Goal: Task Accomplishment & Management: Complete application form

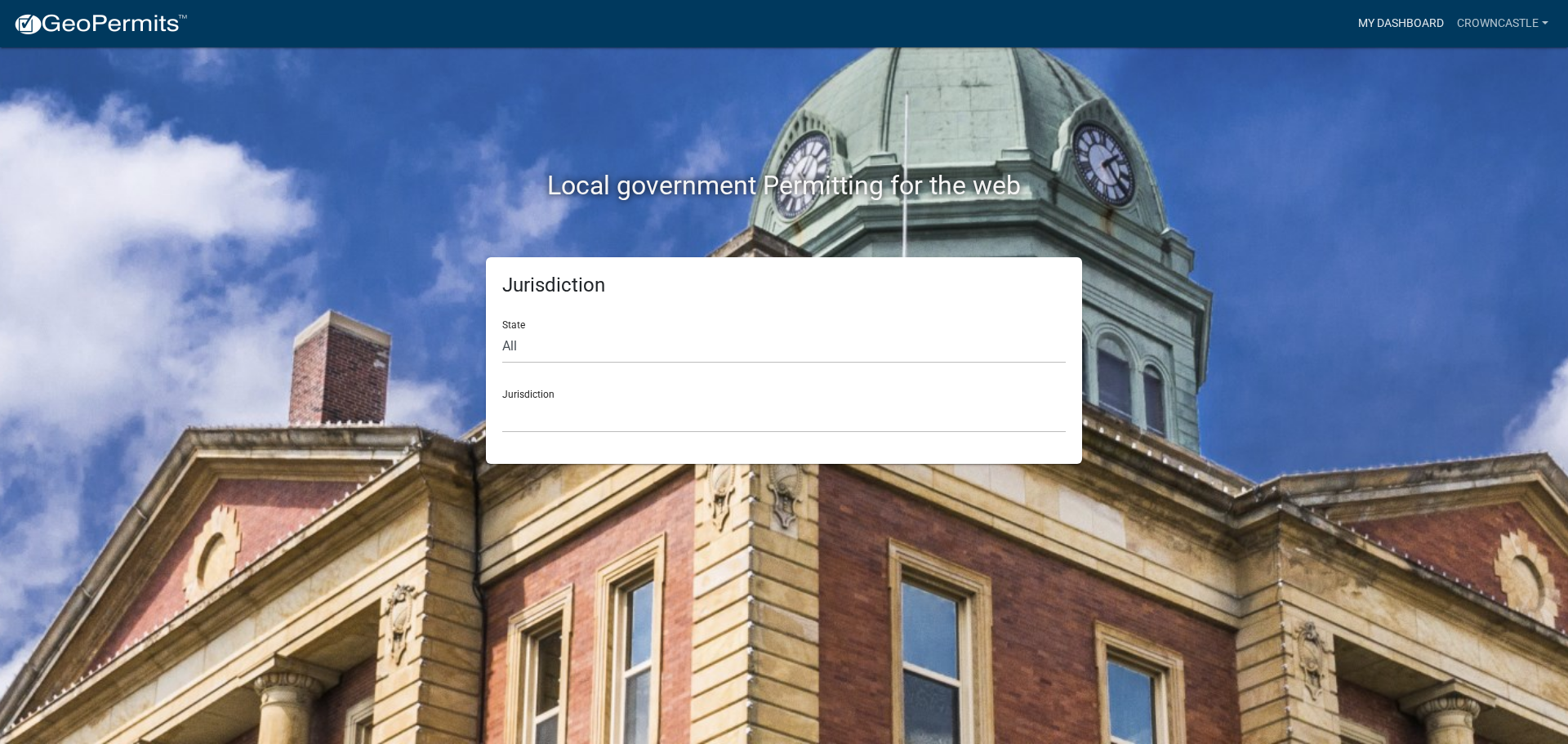
click at [1427, 17] on link "My Dashboard" at bounding box center [1401, 24] width 99 height 31
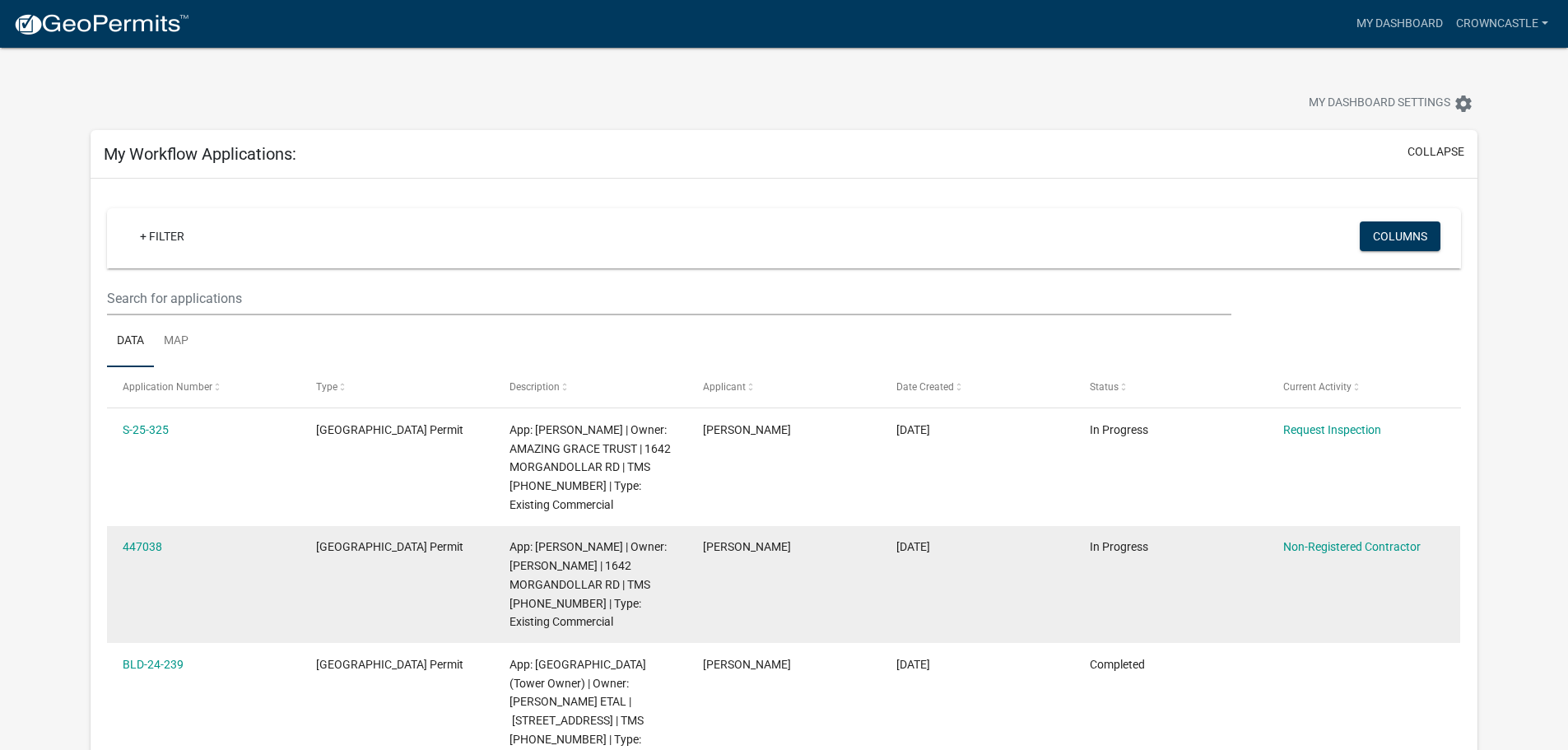
click at [587, 565] on span "App: [PERSON_NAME] | Owner: [PERSON_NAME] | 1642 MORGANDOLLAR RD | TMS [PHONE_N…" at bounding box center [588, 584] width 157 height 88
click at [141, 542] on link "447038" at bounding box center [142, 546] width 40 height 13
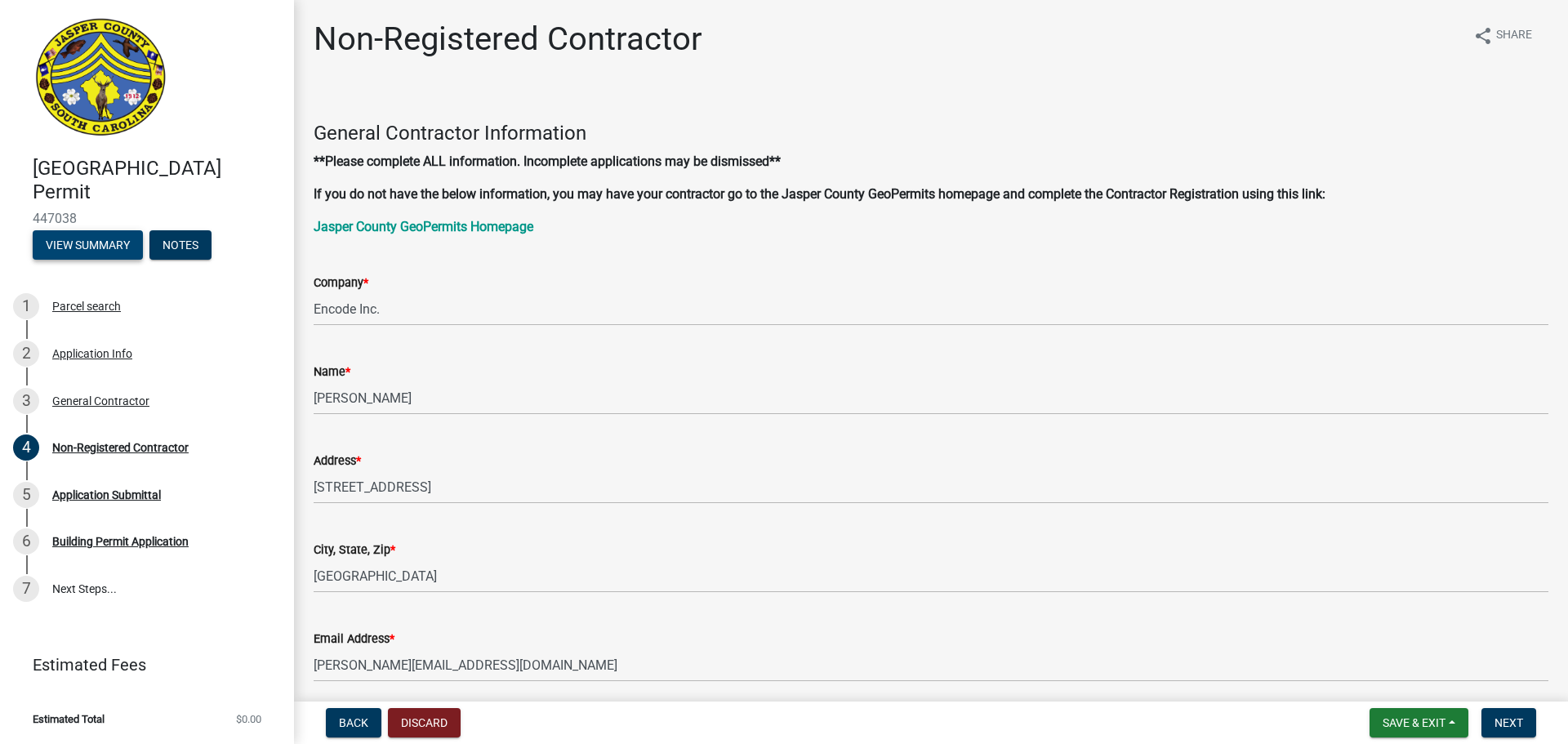
click at [102, 243] on button "View Summary" at bounding box center [88, 245] width 111 height 30
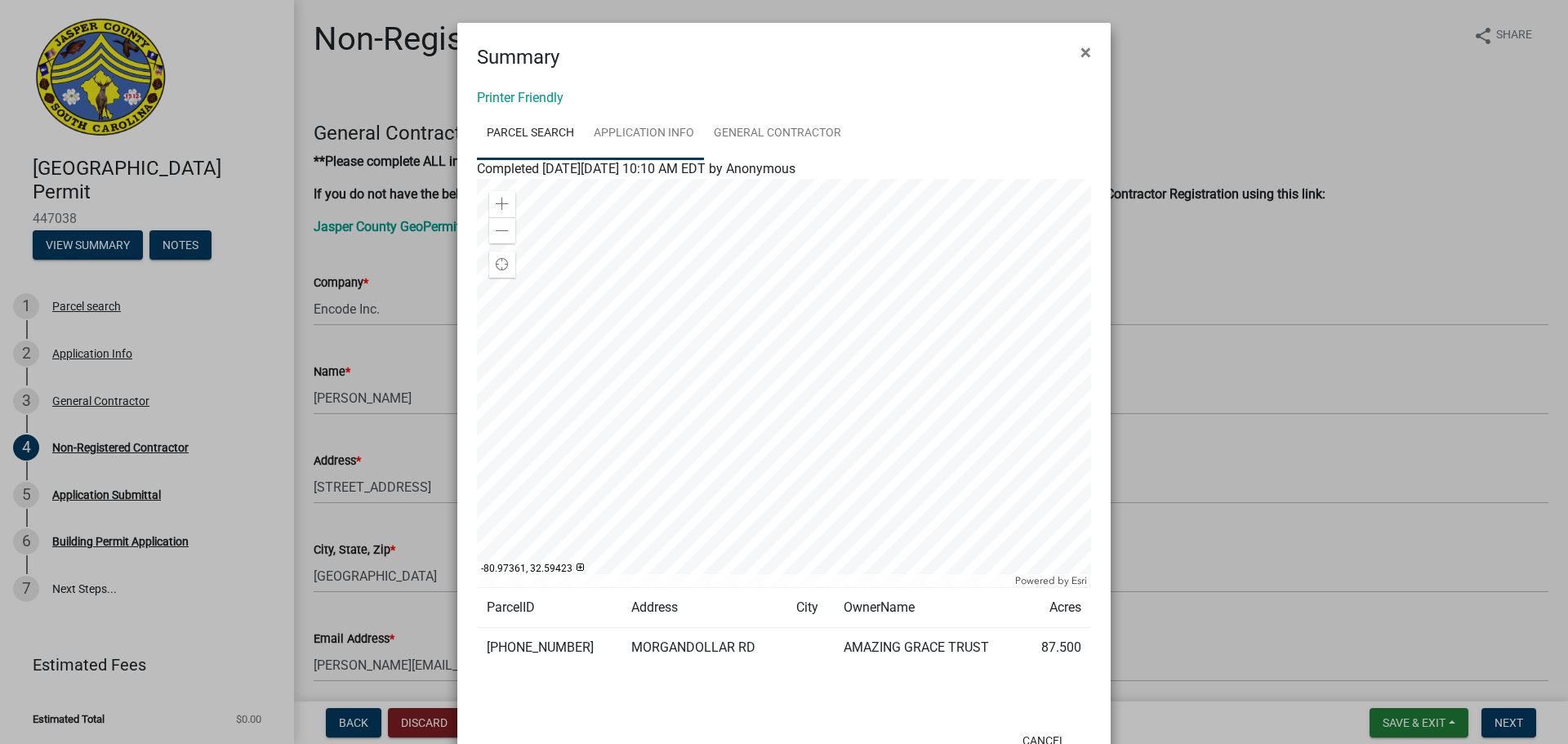
click at [665, 125] on link "Application Info" at bounding box center [644, 134] width 120 height 52
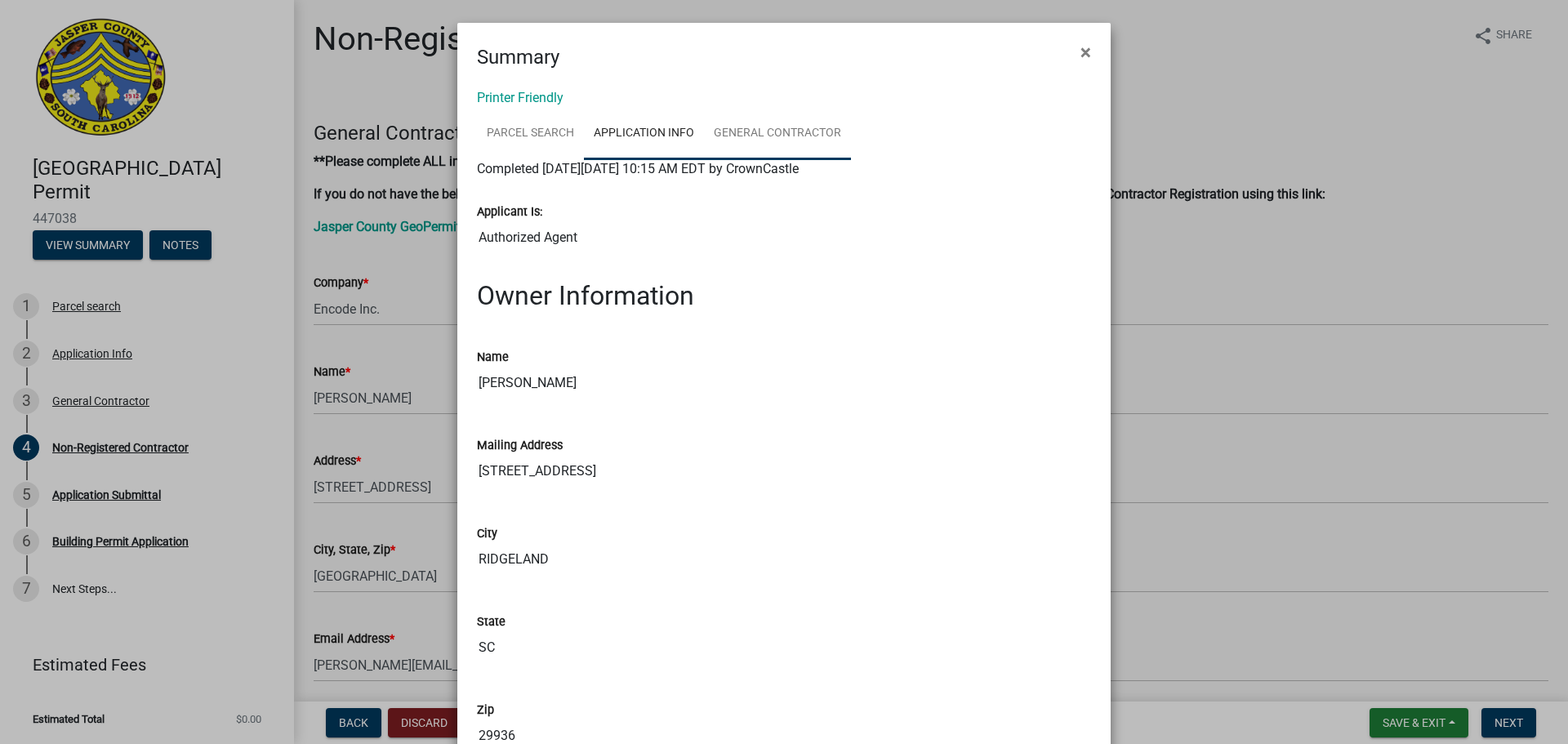
click at [779, 128] on link "General Contractor" at bounding box center [777, 134] width 147 height 52
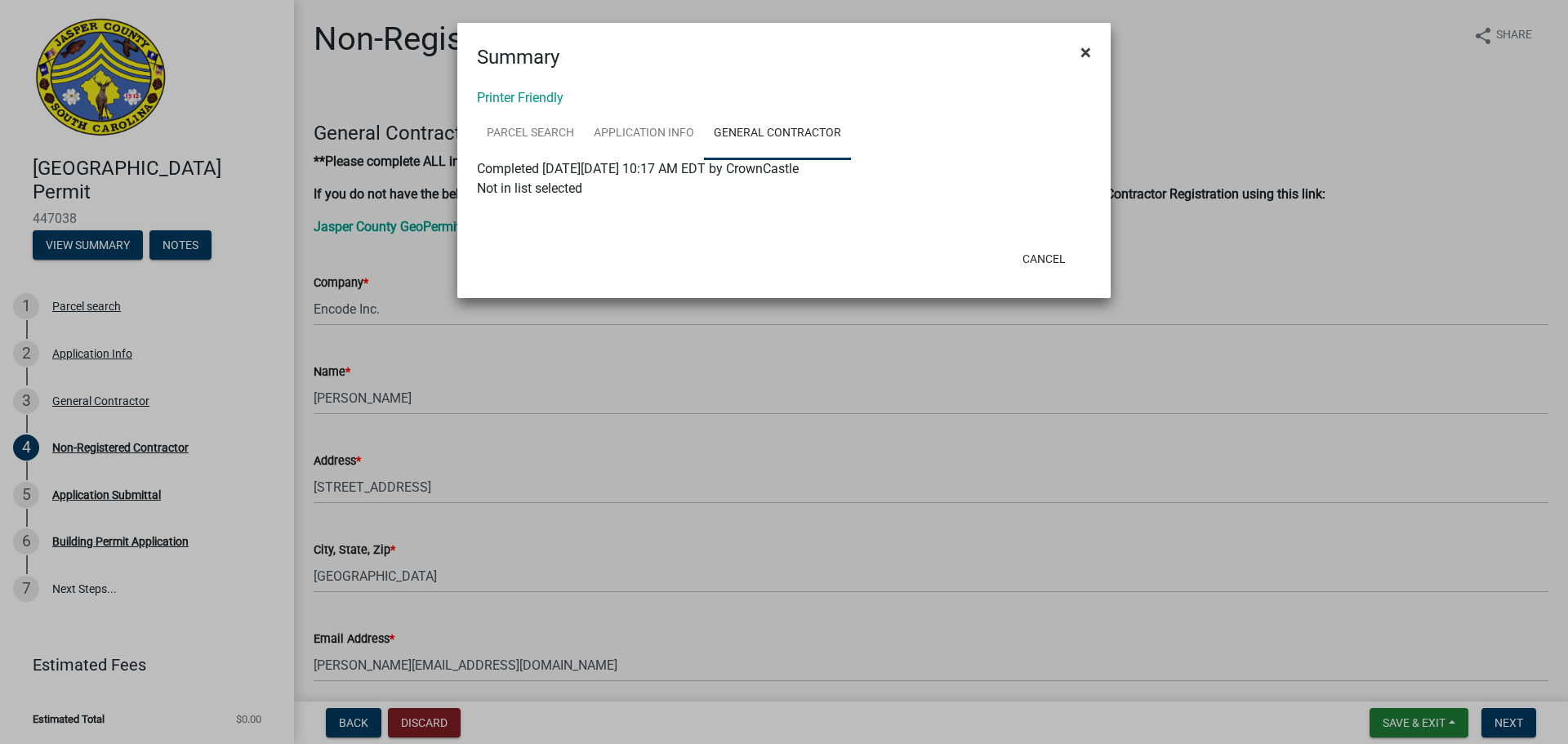
click at [1089, 49] on span "×" at bounding box center [1085, 52] width 11 height 23
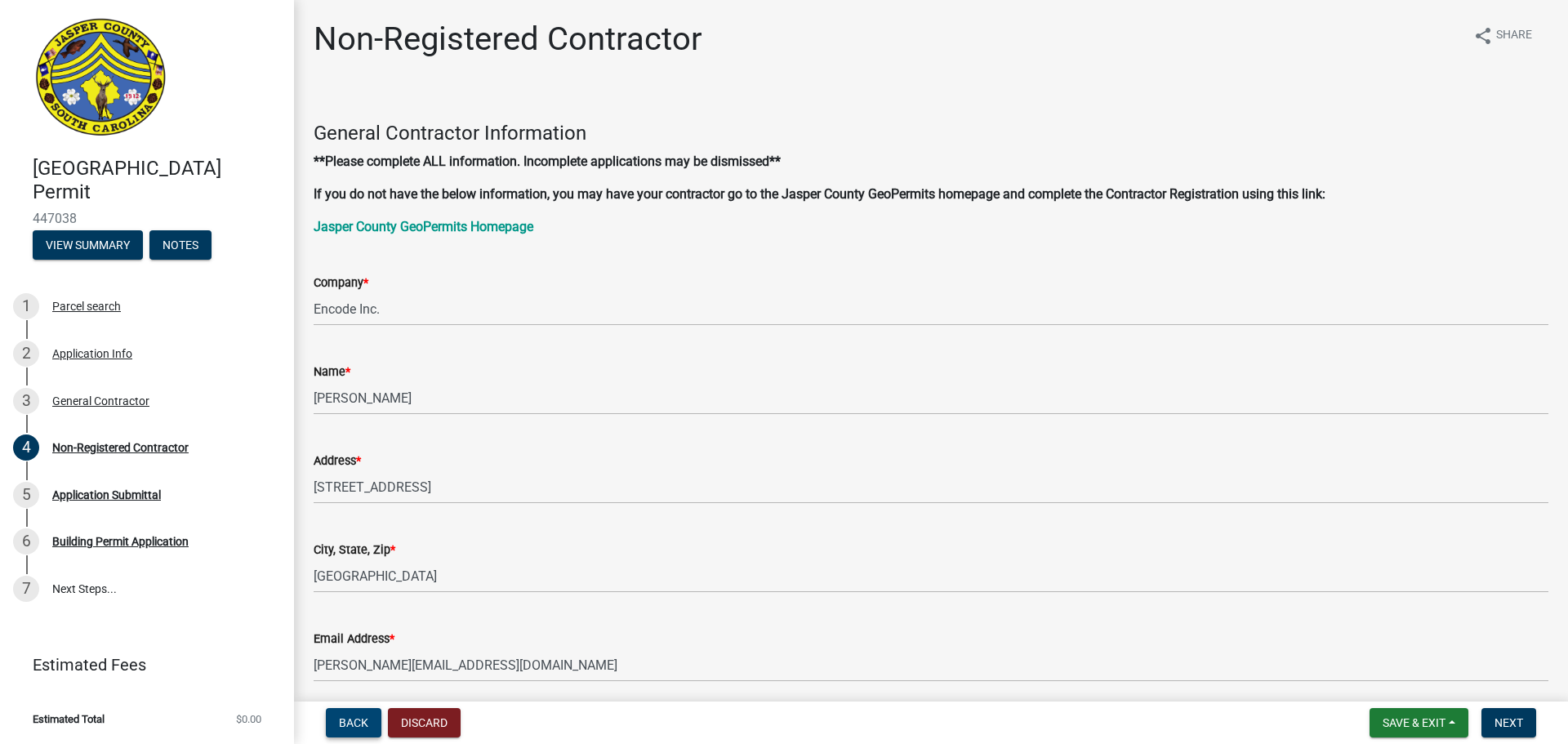
click at [360, 717] on span "Back" at bounding box center [354, 723] width 30 height 13
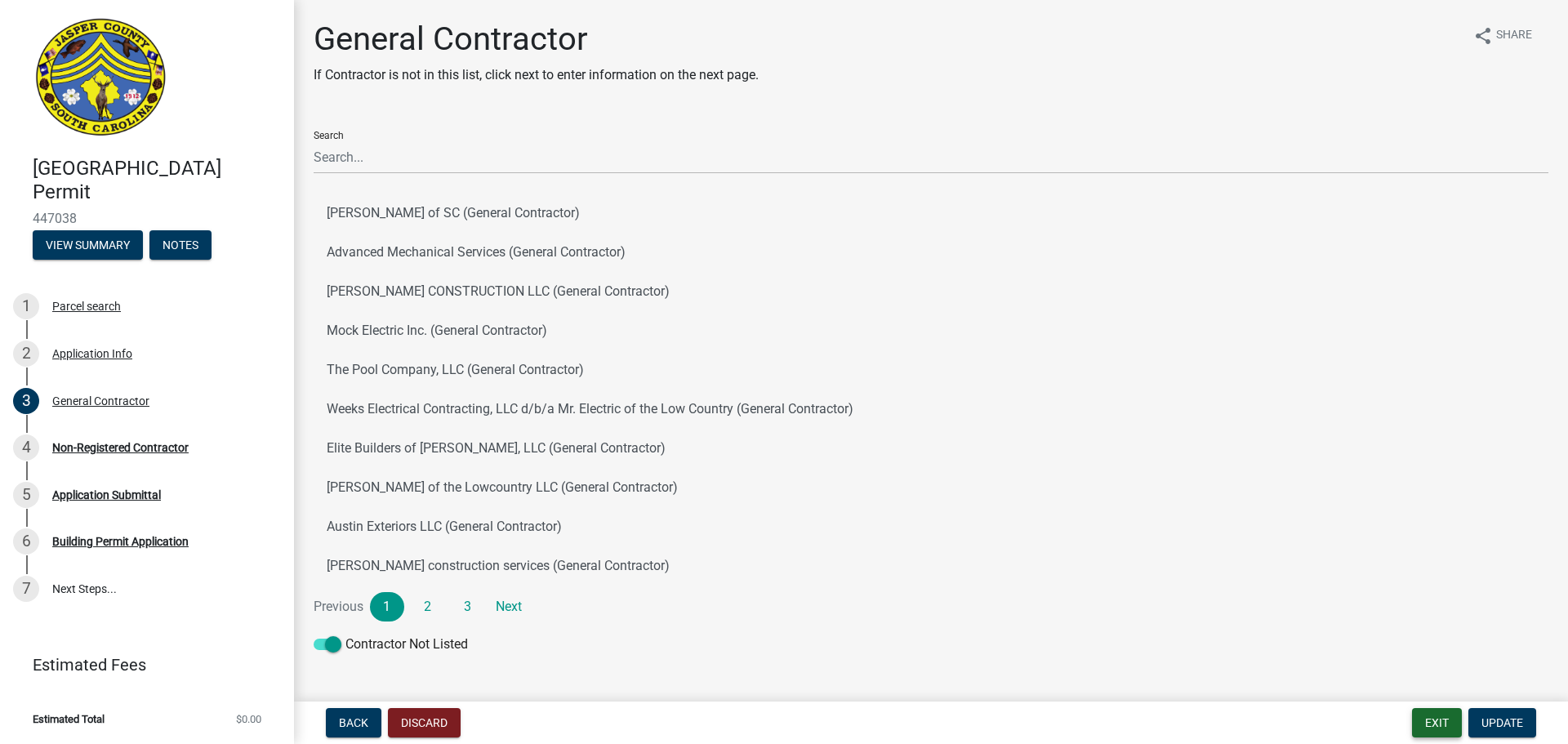
click at [1437, 721] on button "Exit" at bounding box center [1436, 723] width 49 height 30
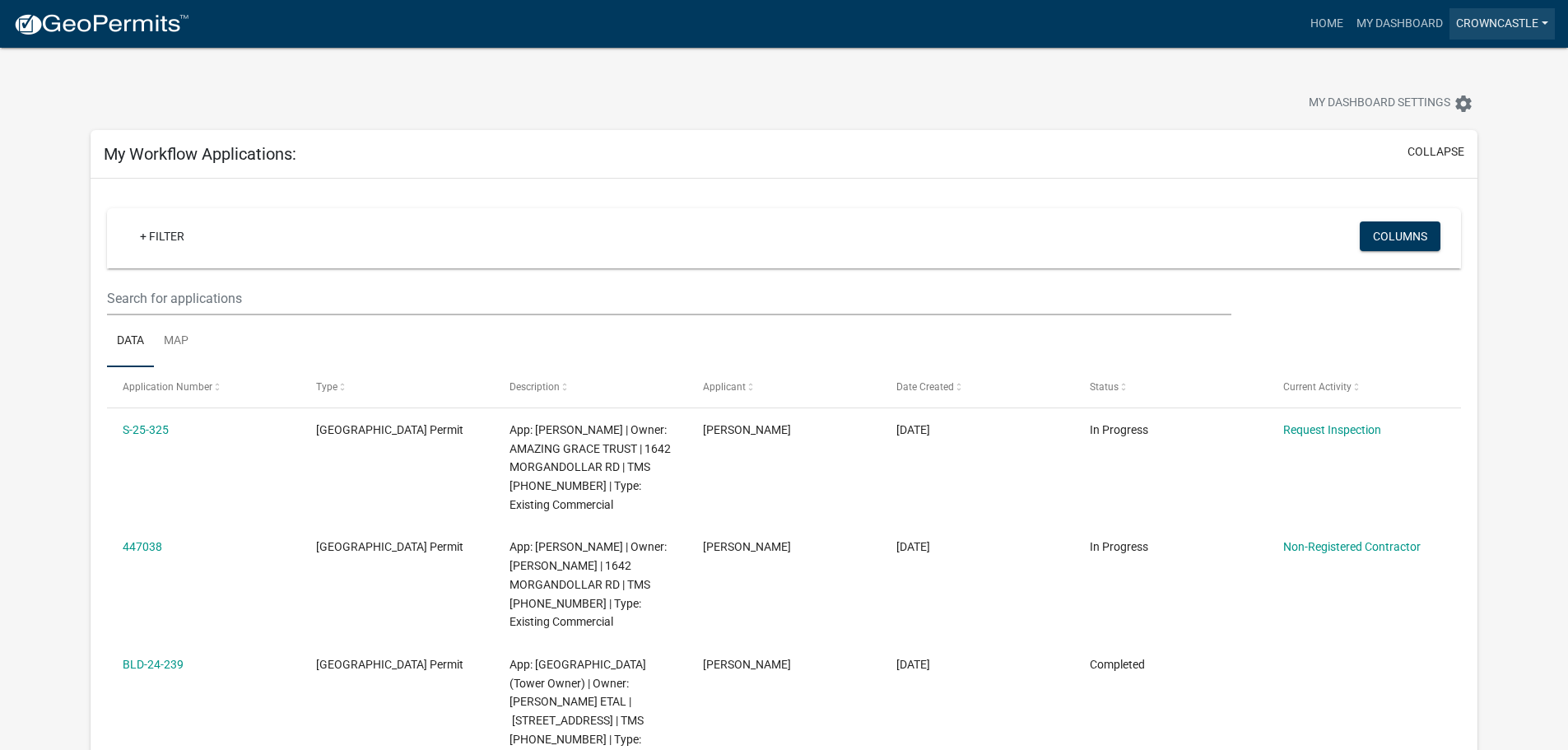
click at [1529, 18] on link "CrownCastle" at bounding box center [1501, 24] width 106 height 32
click at [1462, 66] on link "Account" at bounding box center [1488, 67] width 131 height 40
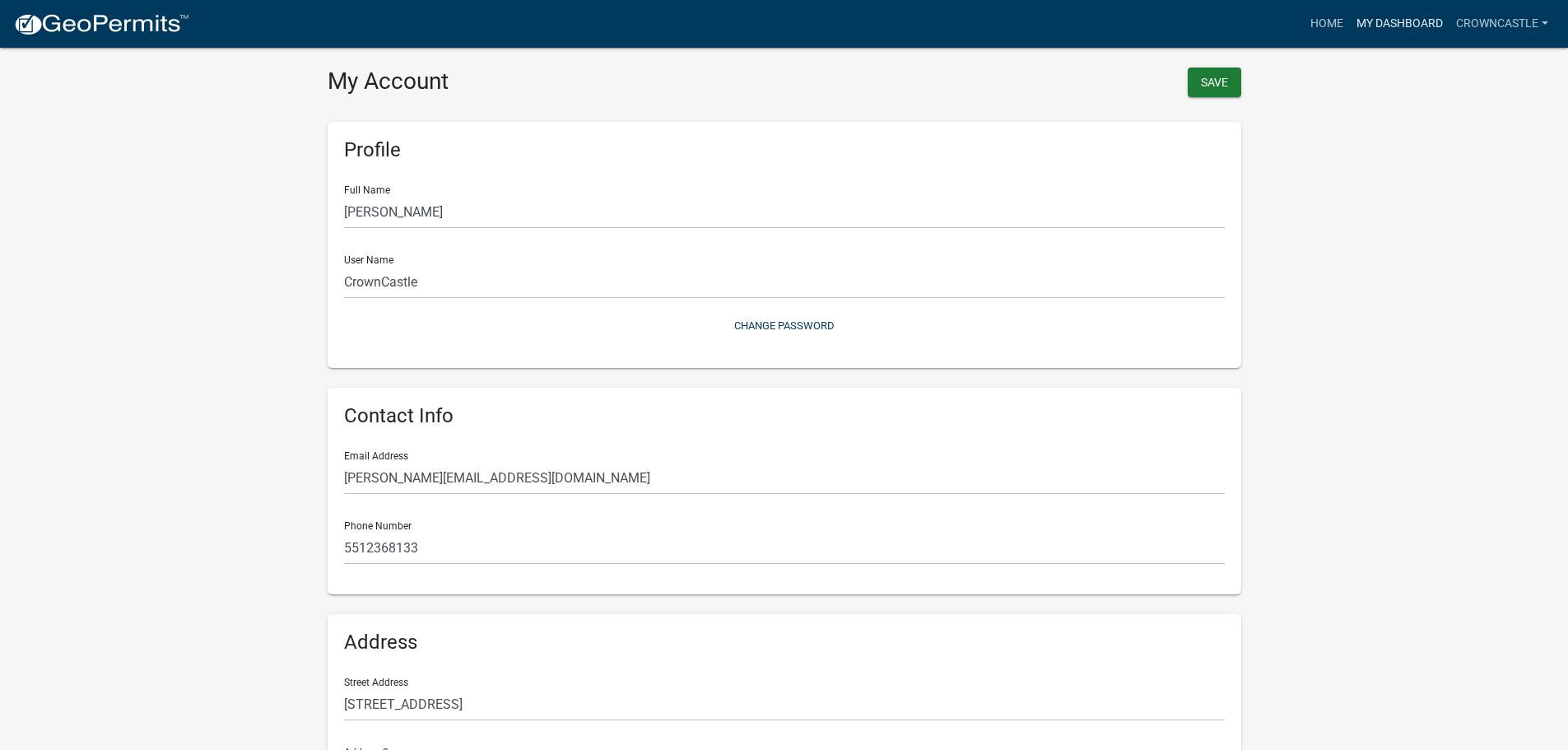
click at [1376, 27] on link "My Dashboard" at bounding box center [1399, 24] width 100 height 32
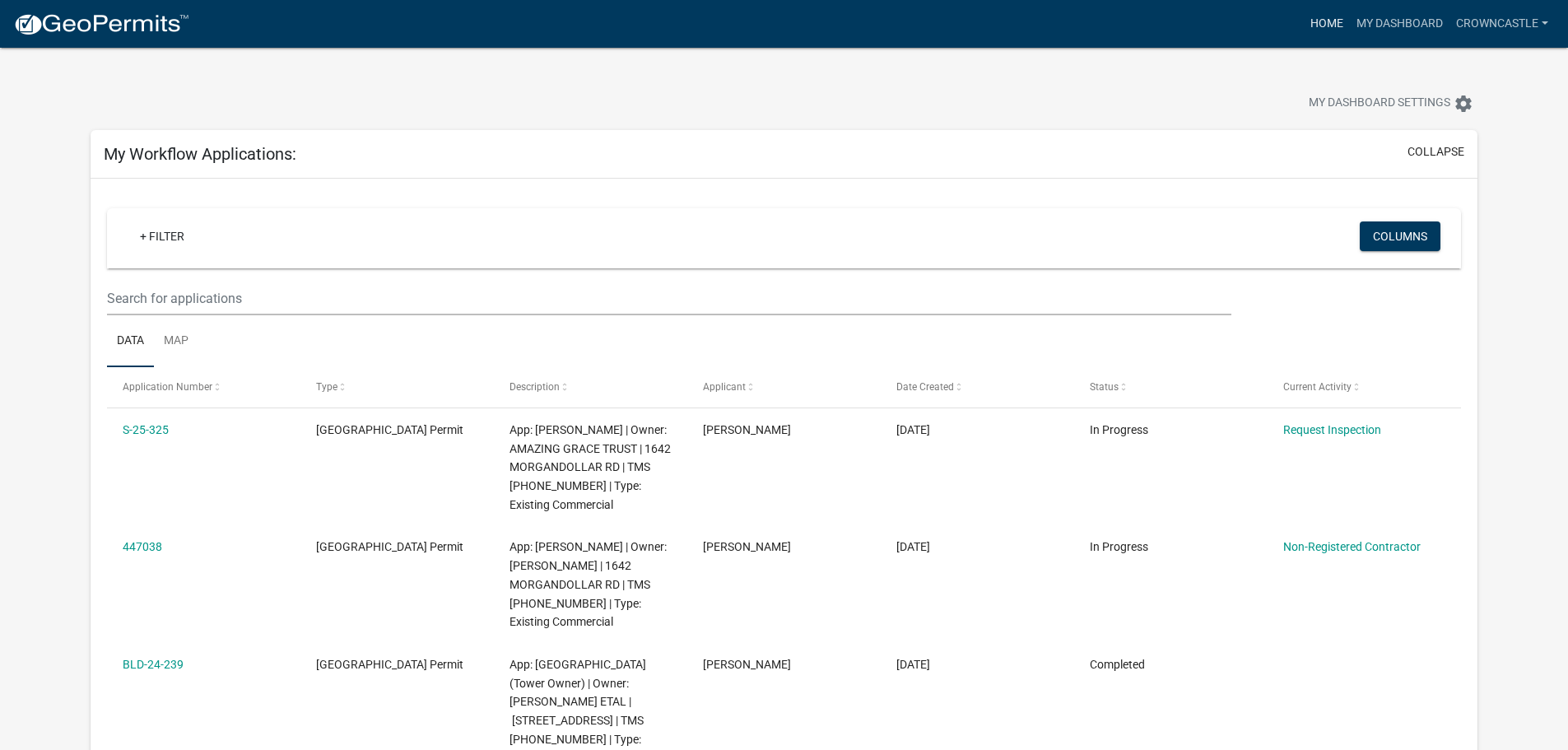
click at [1337, 14] on link "Home" at bounding box center [1326, 24] width 46 height 32
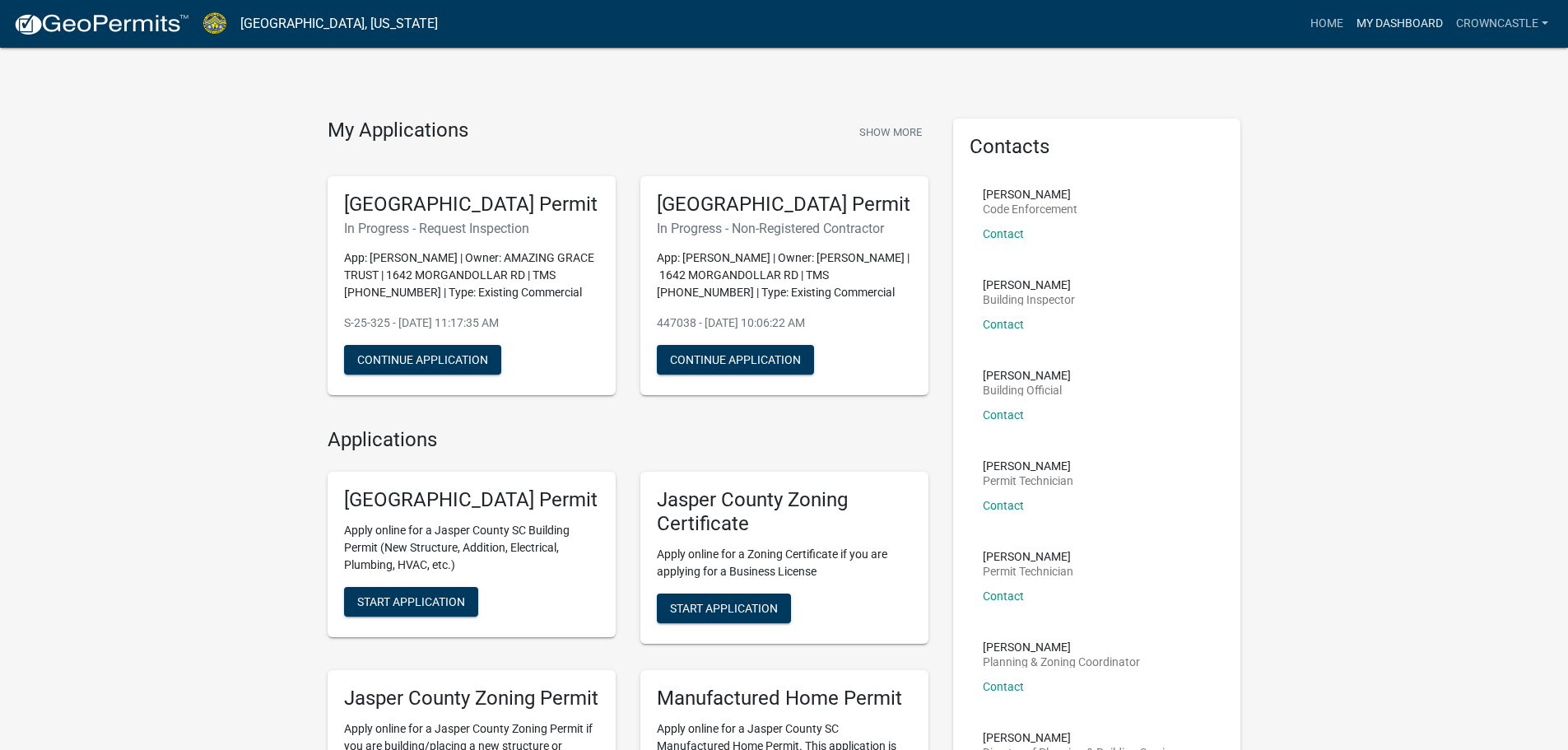
click at [1375, 37] on link "My Dashboard" at bounding box center [1399, 24] width 100 height 32
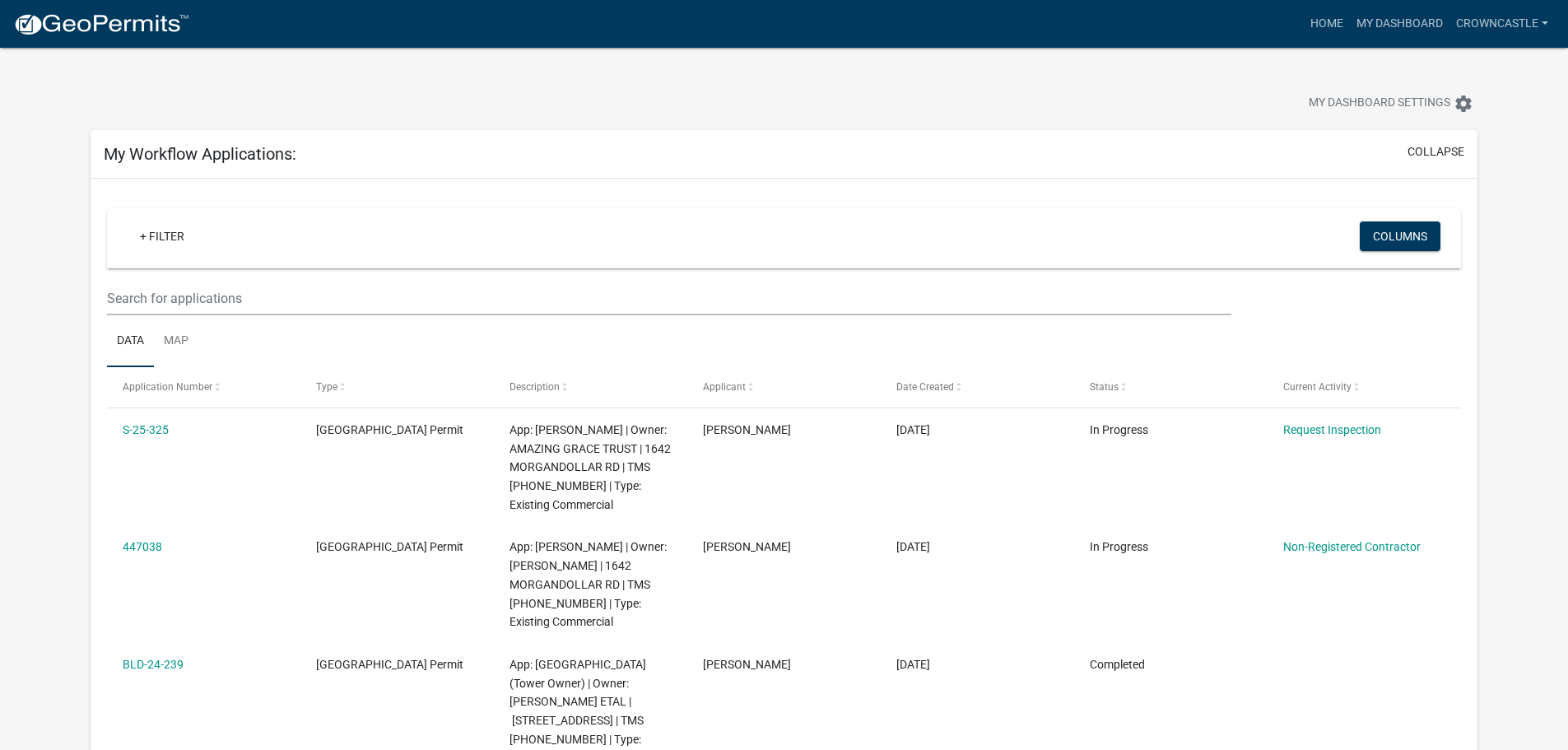
click at [674, 239] on div "+ Filter" at bounding box center [560, 238] width 892 height 34
click at [196, 227] on link "+ Filter" at bounding box center [161, 236] width 71 height 30
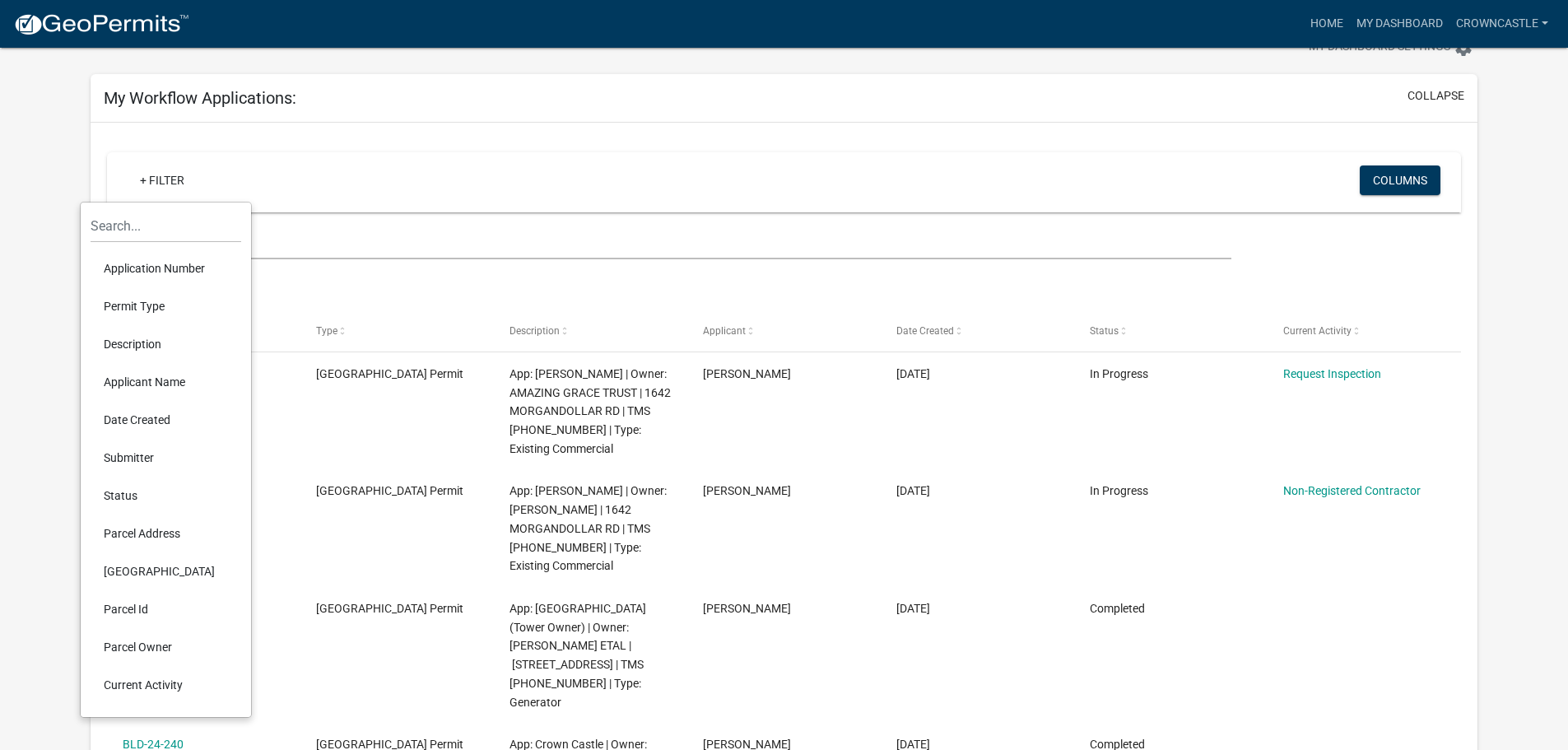
scroll to position [165, 0]
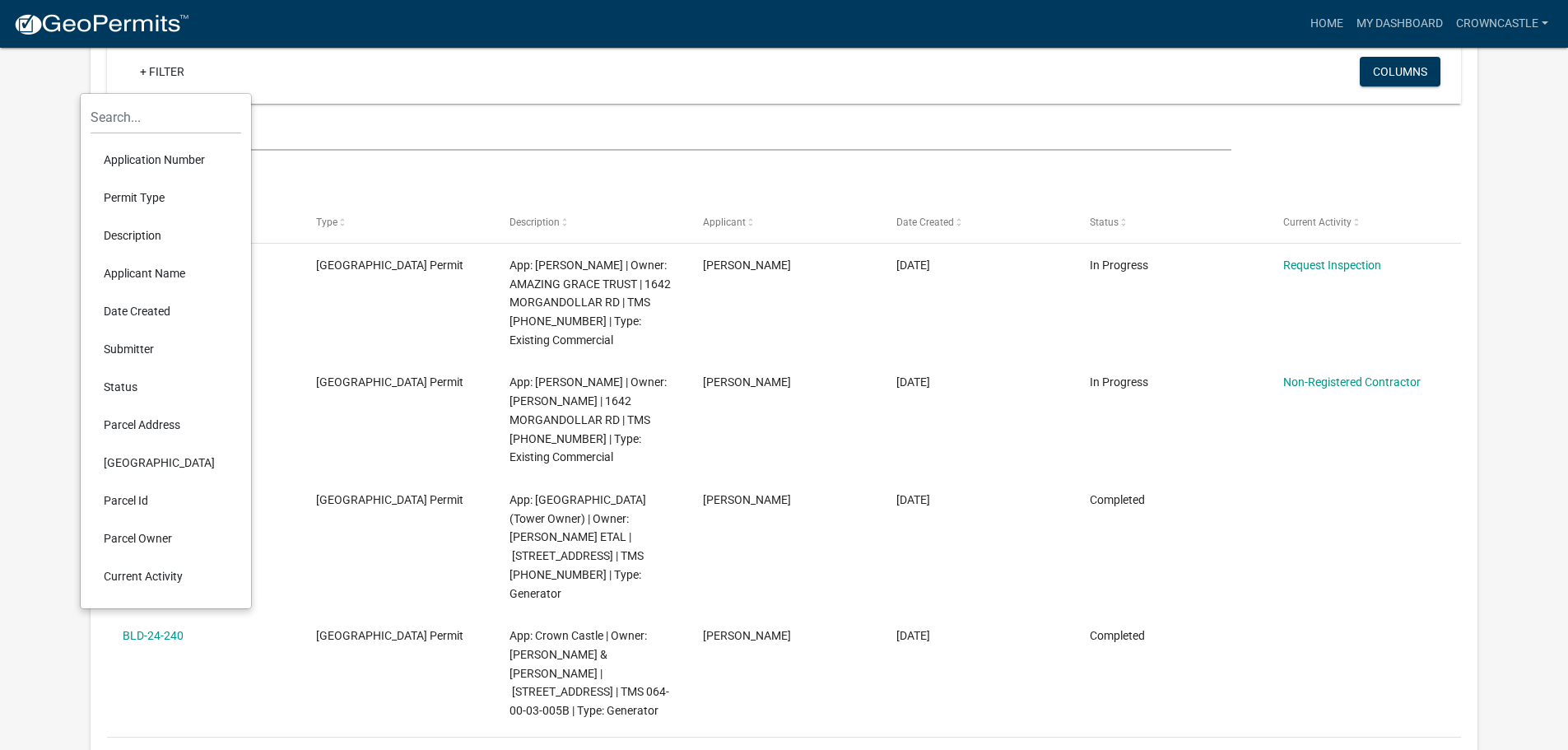
click at [434, 176] on ul "Data Map" at bounding box center [784, 176] width 1354 height 52
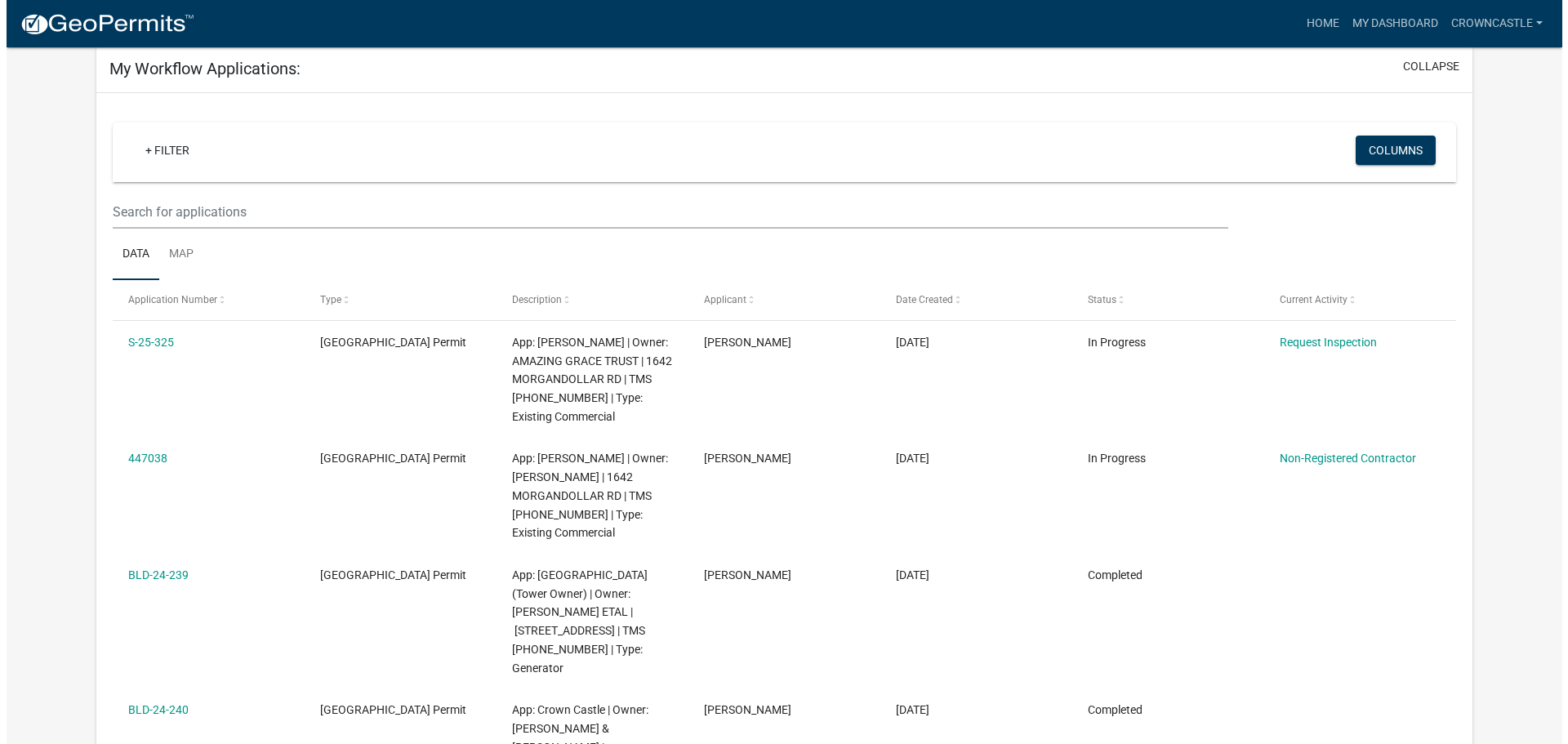
scroll to position [0, 0]
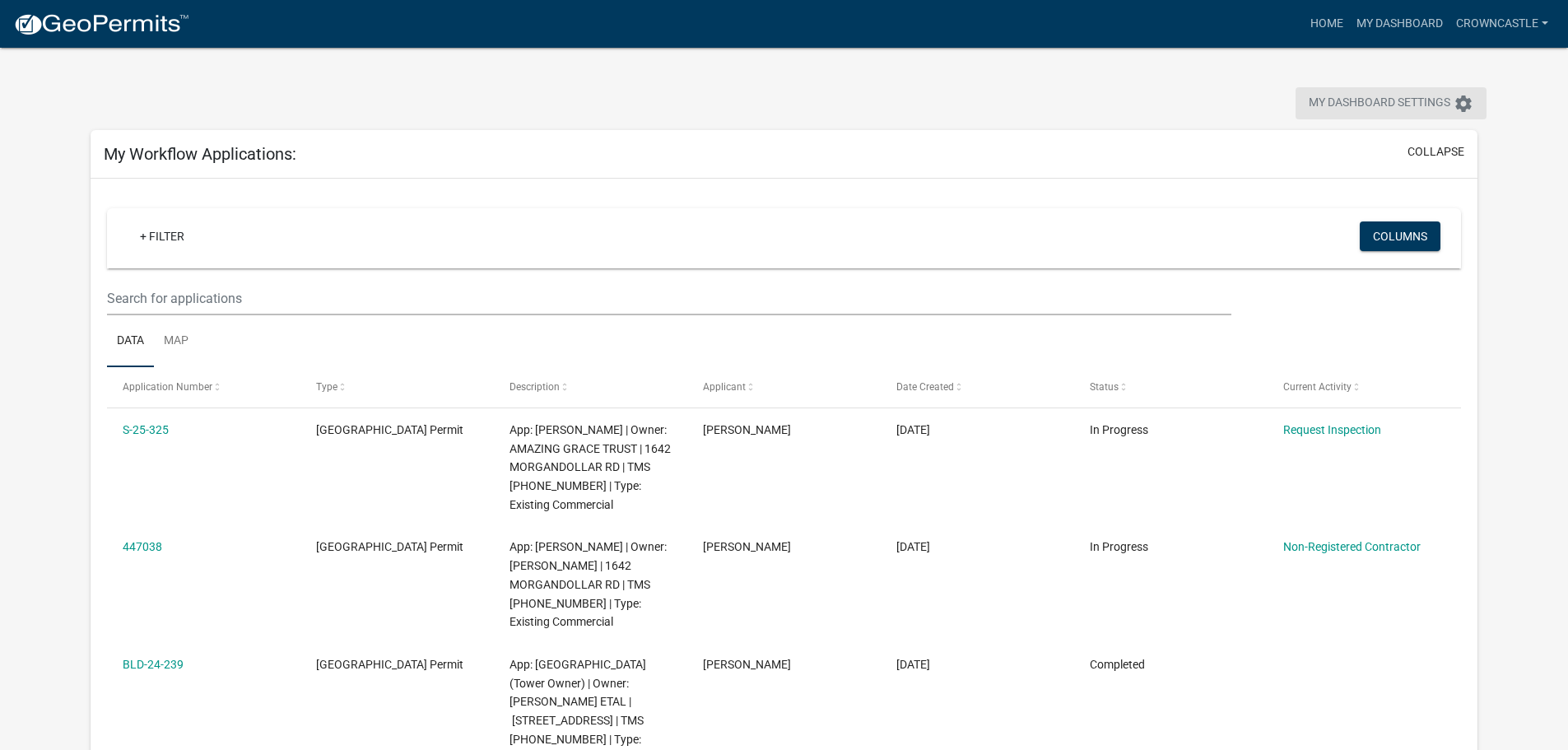
click at [1388, 95] on span "My Dashboard Settings" at bounding box center [1379, 104] width 141 height 20
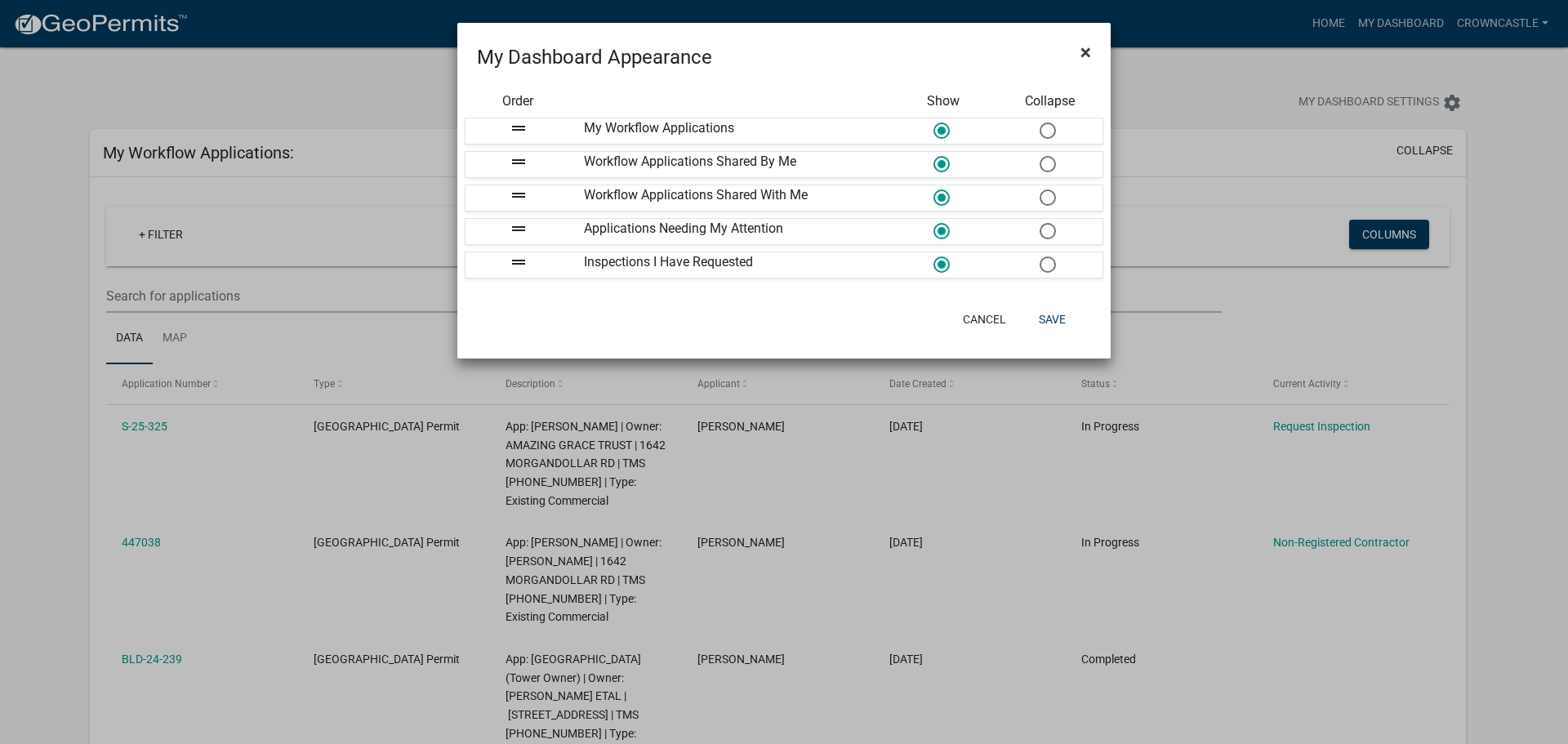
click at [1083, 45] on span "×" at bounding box center [1085, 52] width 11 height 23
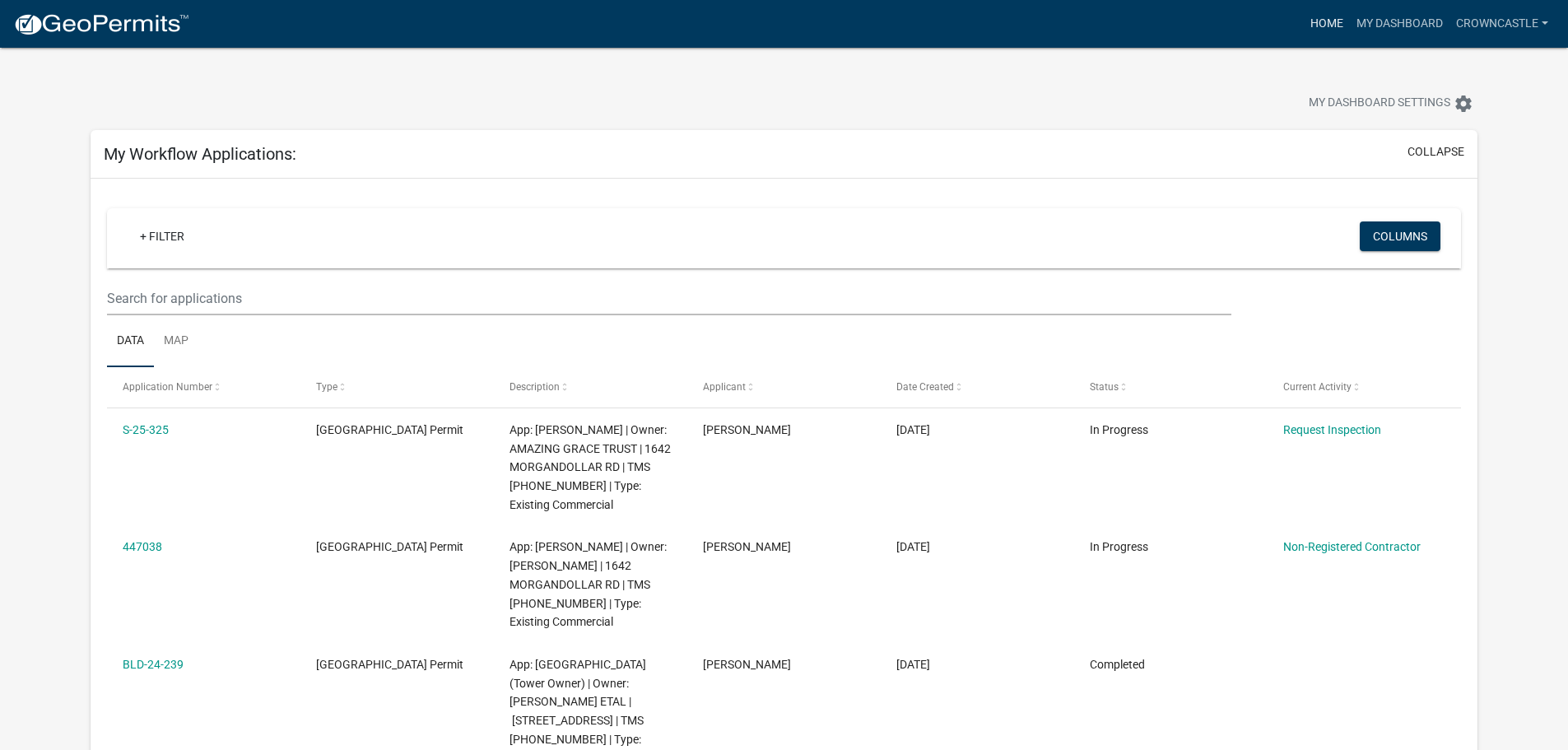
click at [1334, 23] on link "Home" at bounding box center [1326, 24] width 46 height 32
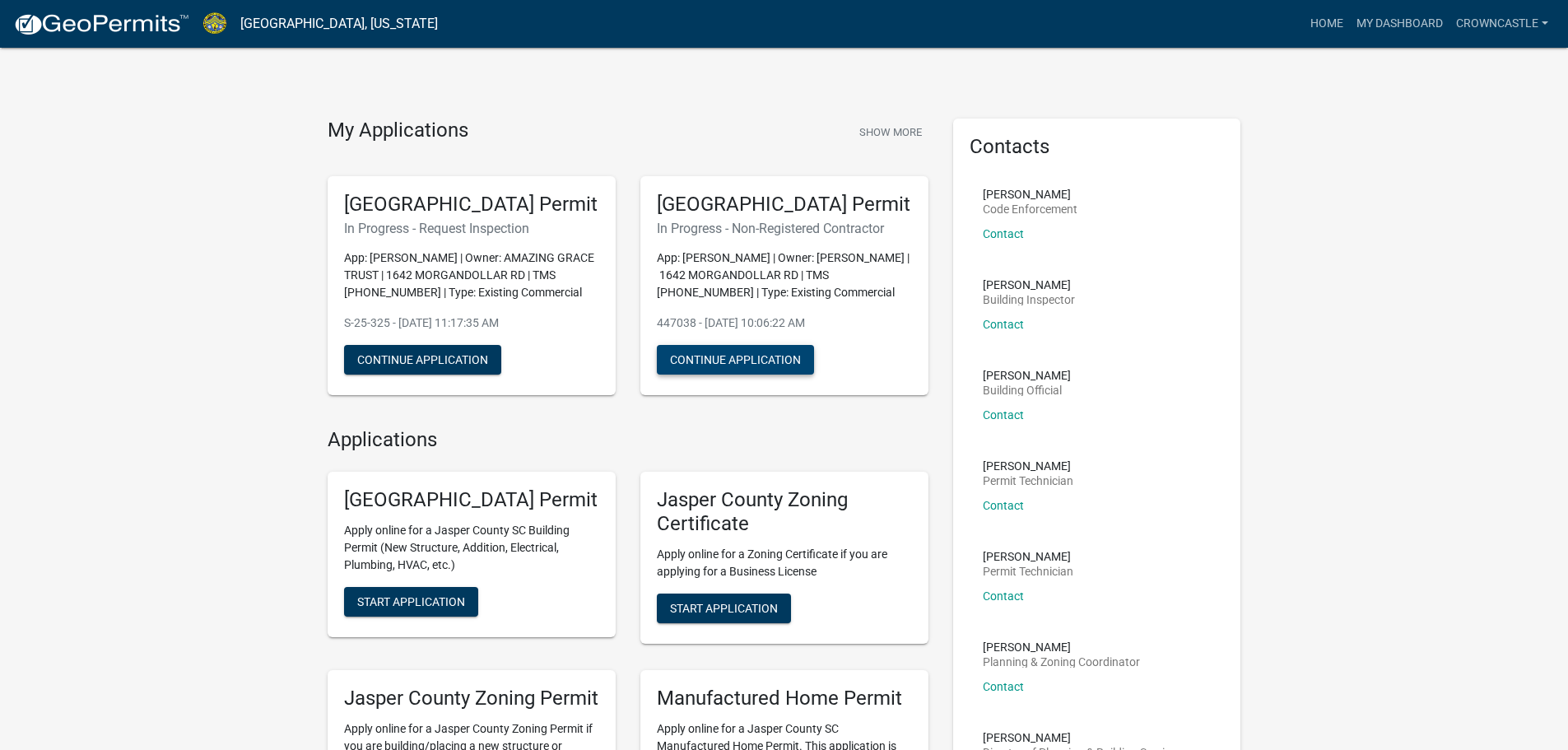
drag, startPoint x: 754, startPoint y: 363, endPoint x: 765, endPoint y: 375, distance: 16.3
click at [754, 364] on div "[GEOGRAPHIC_DATA] Permit In Progress - Non-Registered Contractor App: [PERSON_N…" at bounding box center [784, 286] width 288 height 220
click at [771, 374] on button "Continue Application" at bounding box center [735, 360] width 157 height 30
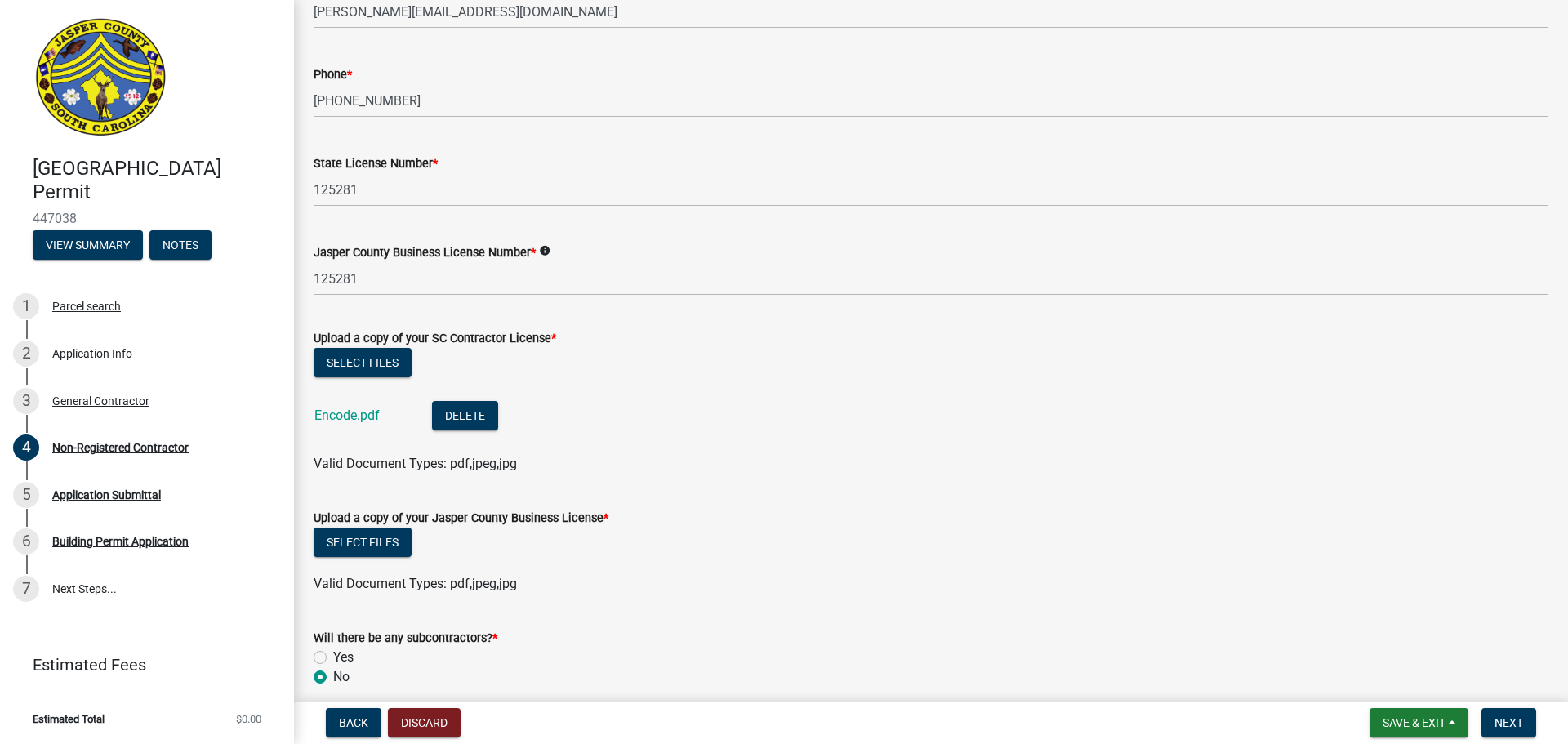
scroll to position [844, 0]
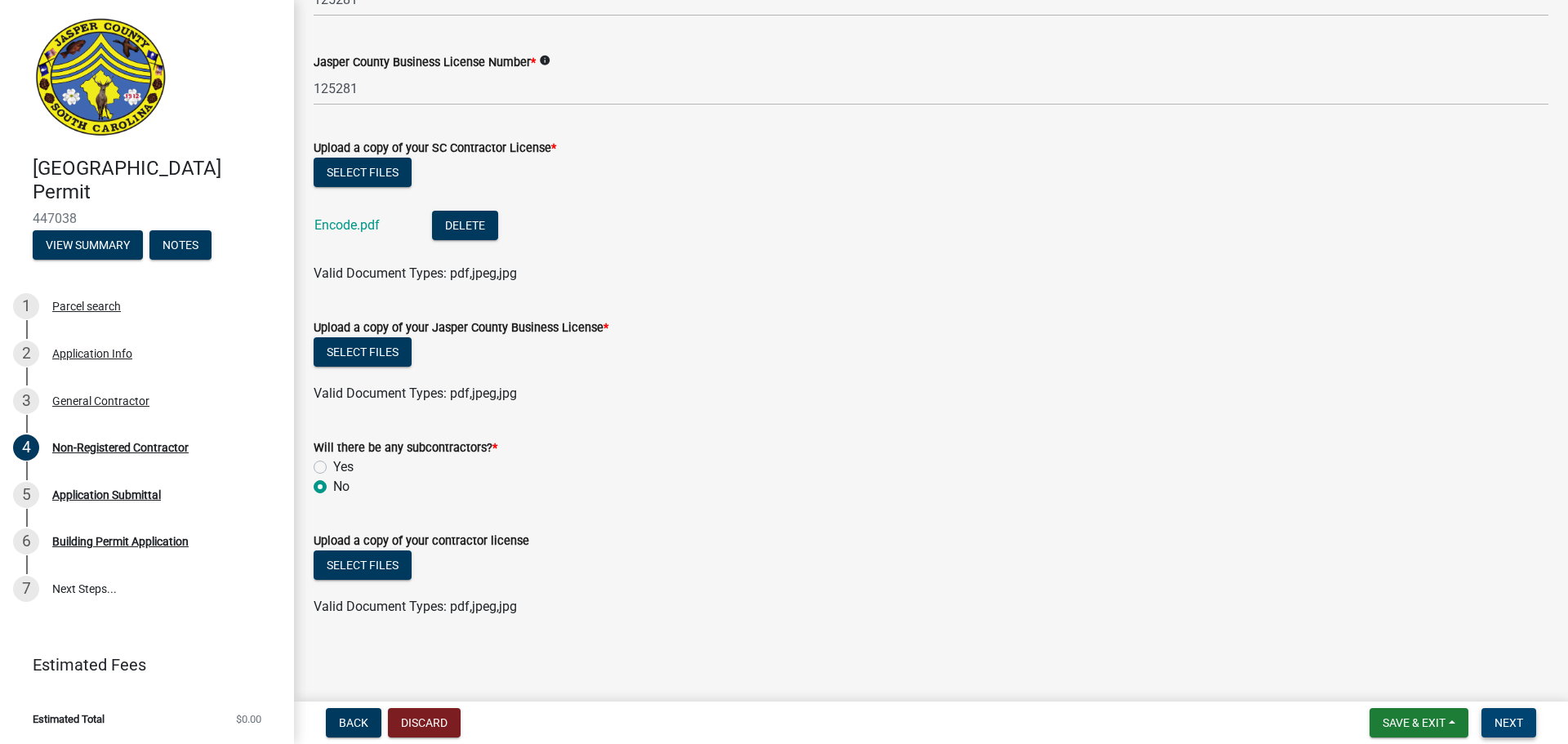
click at [1509, 716] on span "Next" at bounding box center [1508, 723] width 29 height 13
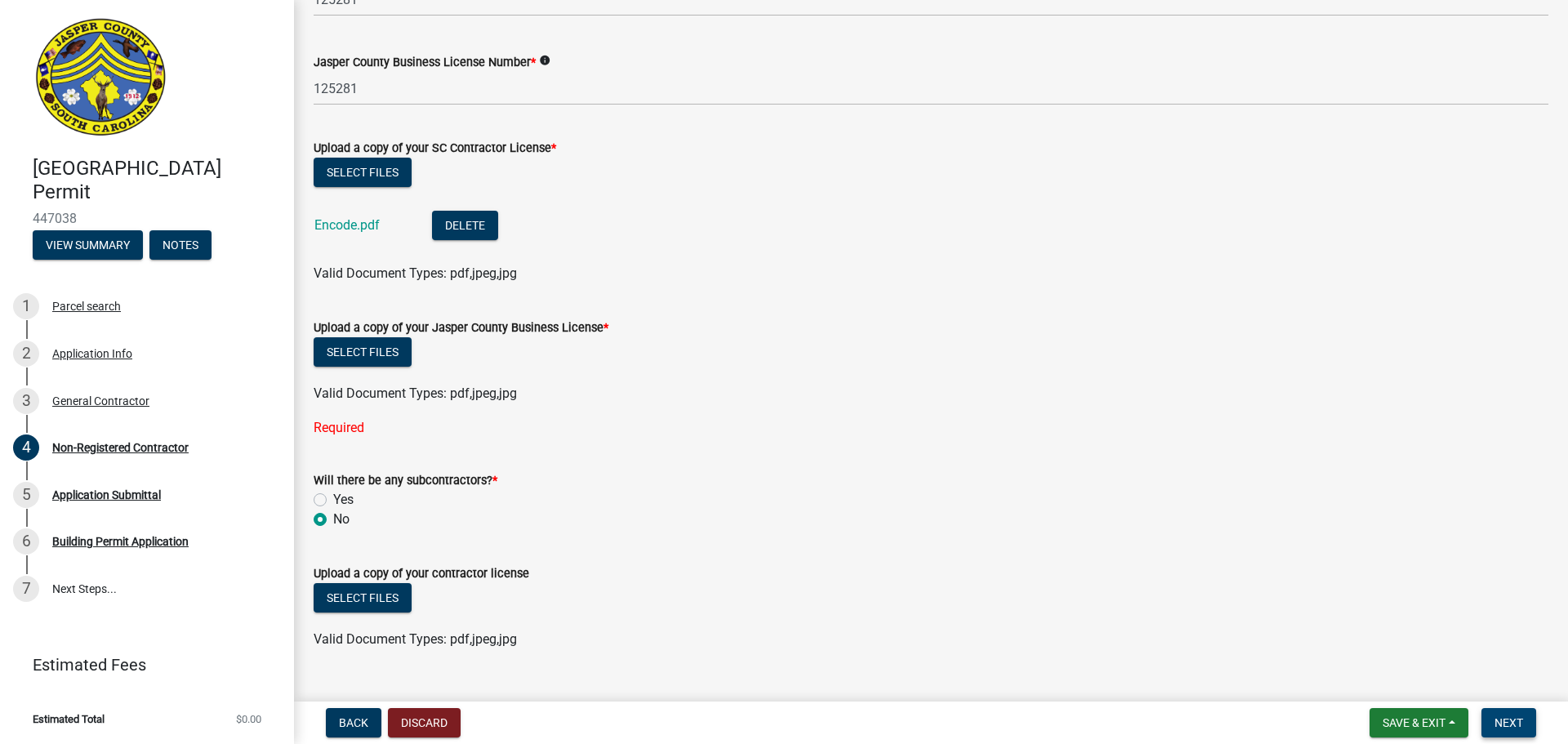
click at [1509, 716] on span "Next" at bounding box center [1508, 723] width 29 height 13
click at [85, 718] on span "Estimated Total" at bounding box center [68, 718] width 72 height 11
click at [79, 660] on link "Estimated Fees" at bounding box center [140, 665] width 255 height 33
click at [81, 591] on link "7 Next Steps..." at bounding box center [147, 588] width 294 height 47
click at [200, 242] on button "Notes" at bounding box center [180, 245] width 62 height 30
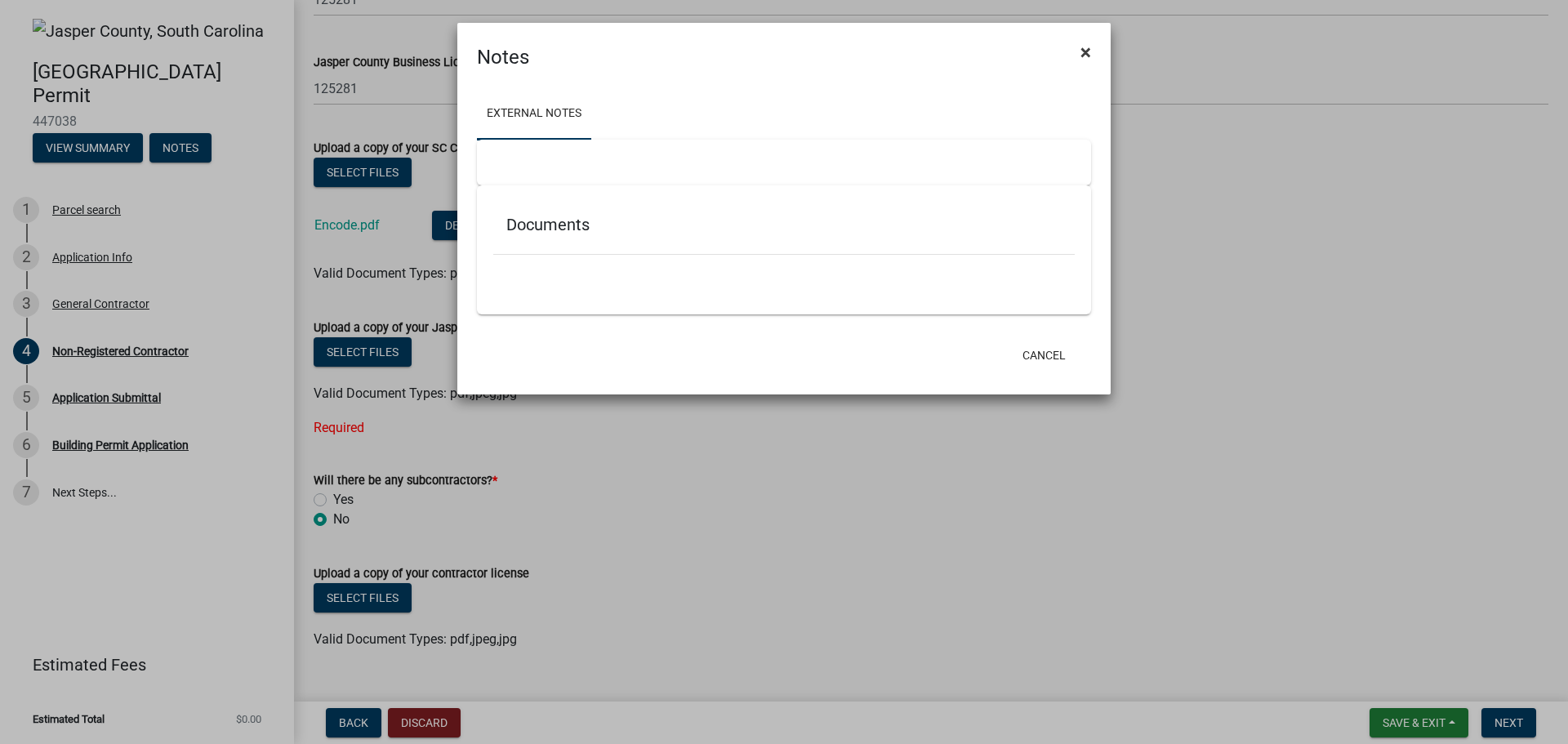
click at [1085, 48] on span "×" at bounding box center [1085, 52] width 11 height 23
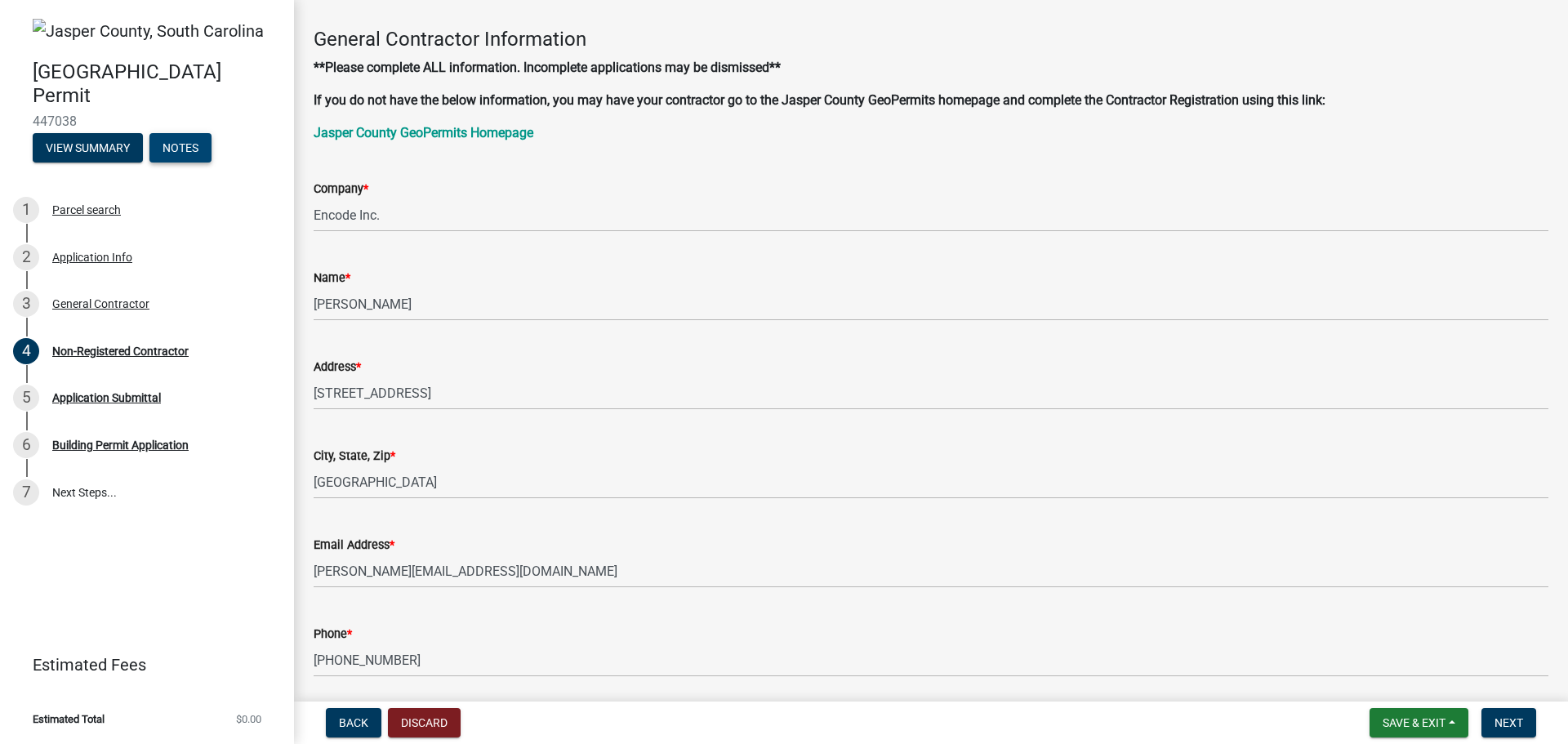
scroll to position [0, 0]
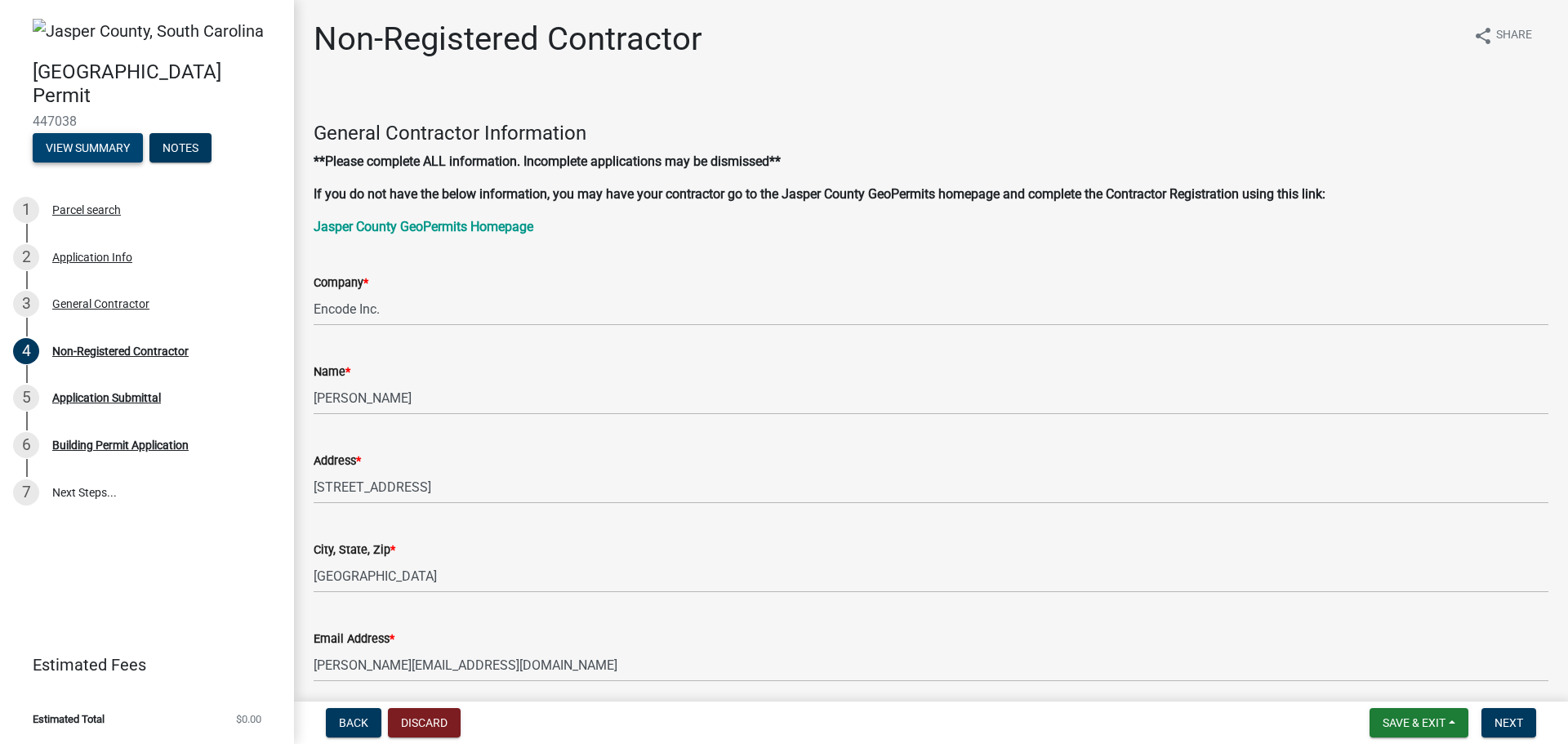
click at [115, 150] on button "View Summary" at bounding box center [88, 148] width 111 height 30
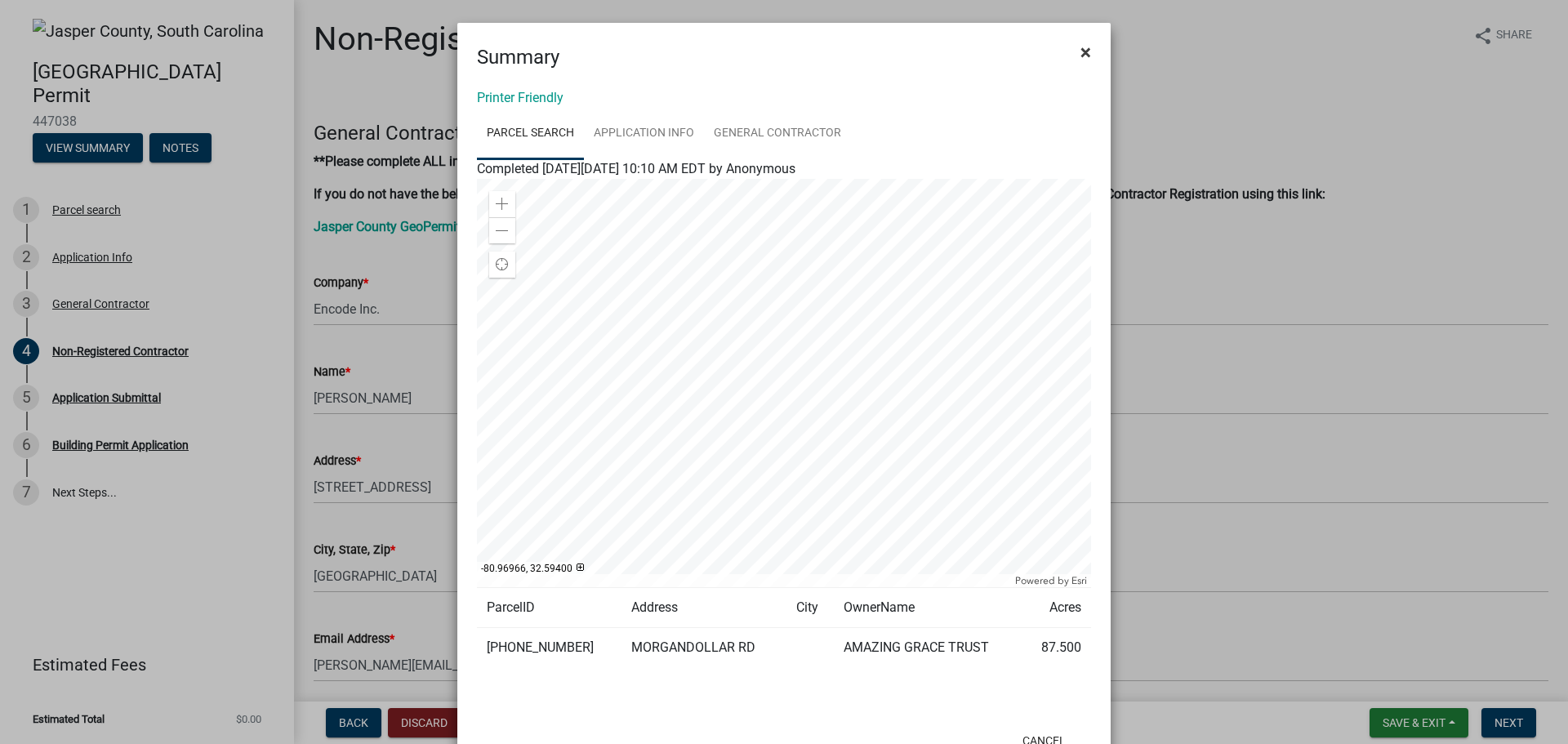
click at [1085, 49] on button "×" at bounding box center [1085, 52] width 37 height 45
